Goal: Book appointment/travel/reservation

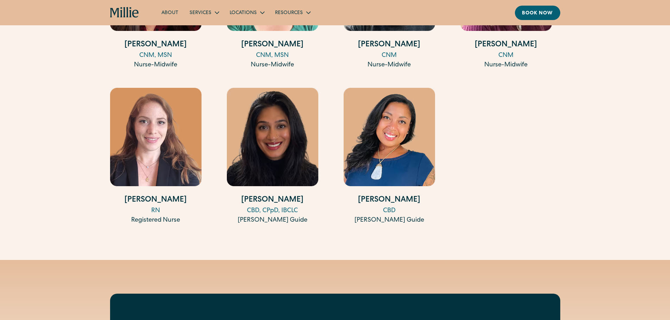
scroll to position [1195, 0]
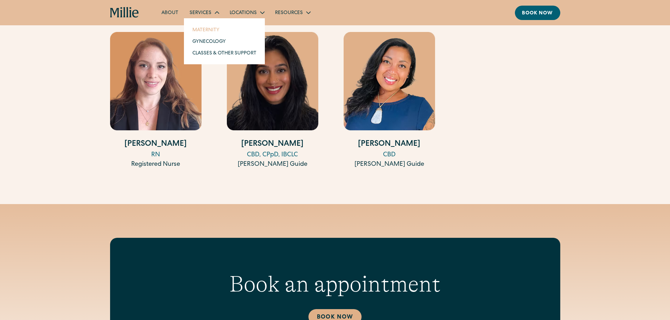
click at [207, 26] on link "Maternity" at bounding box center [224, 30] width 75 height 12
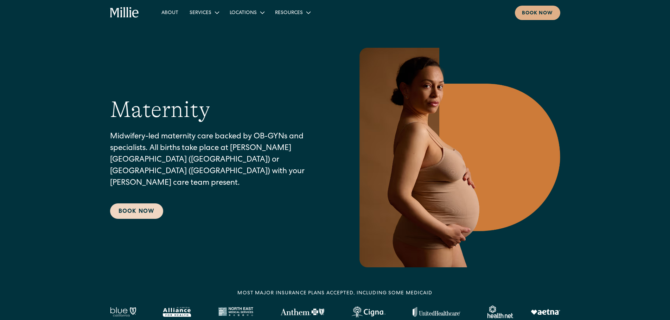
click at [129, 209] on link "Book Now" at bounding box center [136, 211] width 53 height 15
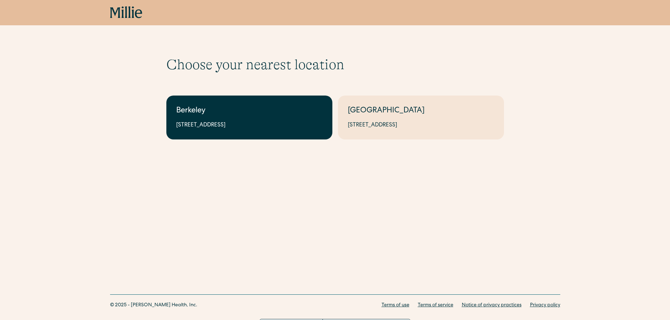
click at [262, 120] on link "Berkeley 2999 Regent St, Suite 524, Berkeley, CA 94705" at bounding box center [249, 118] width 166 height 44
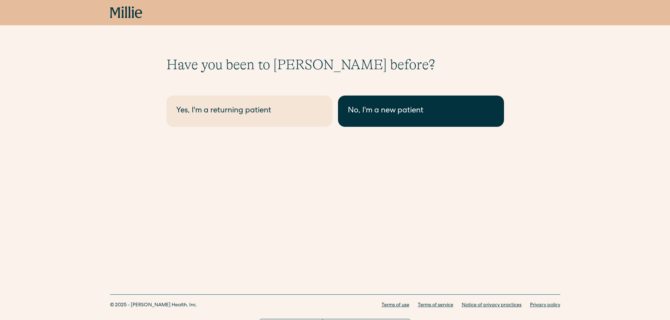
click at [401, 115] on div "No, I'm a new patient" at bounding box center [421, 111] width 146 height 12
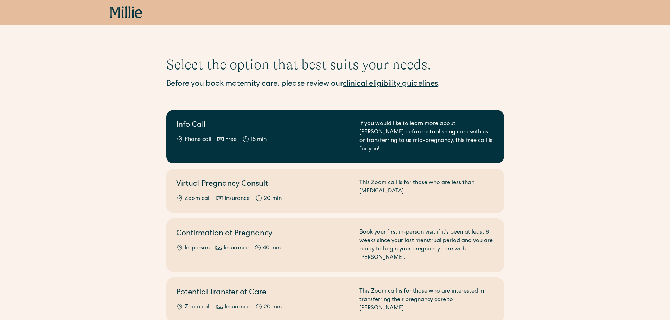
click at [324, 123] on h2 "Info Call" at bounding box center [263, 126] width 175 height 12
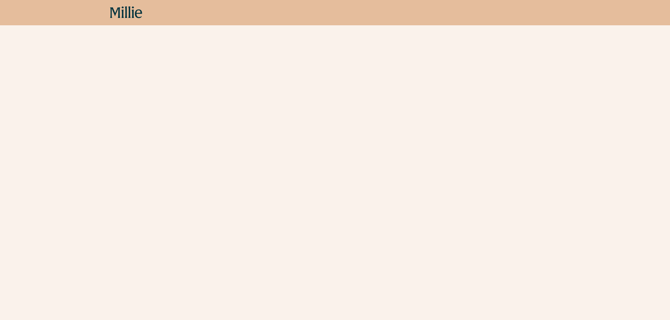
scroll to position [208, 0]
click at [139, 146] on div "Schedule your appointment A free call to learn more about [PERSON_NAME] before …" at bounding box center [335, 230] width 670 height 1044
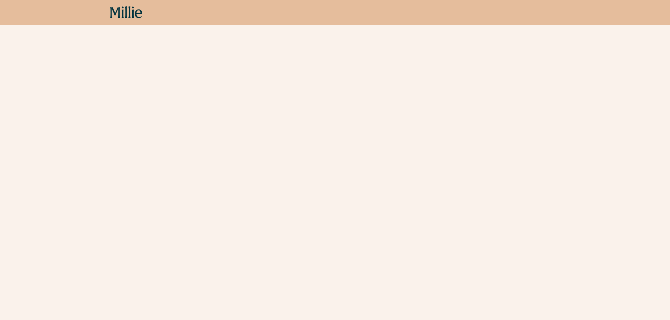
click at [127, 152] on div "Schedule your appointment A free call to learn more about [PERSON_NAME] before …" at bounding box center [335, 159] width 670 height 1044
